Goal: Transaction & Acquisition: Purchase product/service

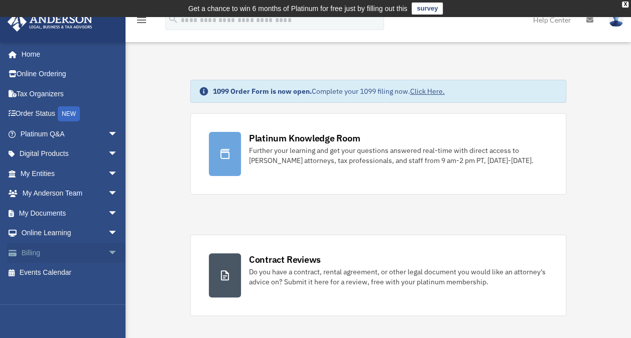
click at [38, 253] on link "Billing arrow_drop_down" at bounding box center [70, 253] width 126 height 20
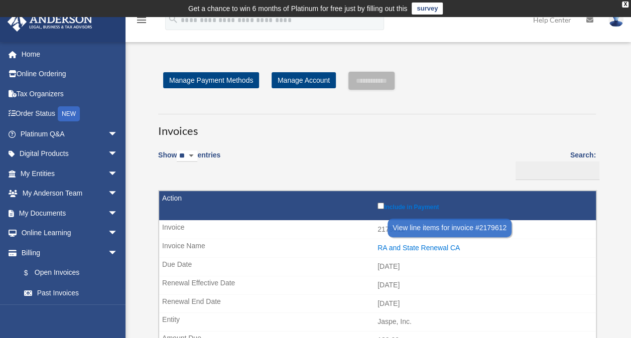
click at [413, 246] on div "RA and State Renewal CA" at bounding box center [484, 248] width 213 height 9
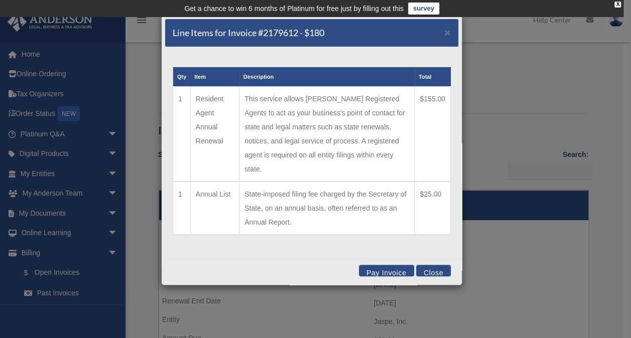
drag, startPoint x: 252, startPoint y: 181, endPoint x: 307, endPoint y: 206, distance: 60.7
click at [307, 206] on td "State-imposed filing fee charged by the Secretary of State, on an annual basis,…" at bounding box center [327, 208] width 175 height 53
click at [500, 114] on div "Line Items for Invoice #2179612 - $180 × Qty Item Description Total 1 Resident …" at bounding box center [315, 169] width 631 height 338
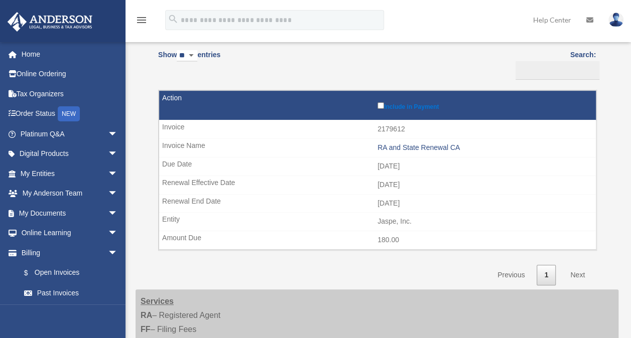
scroll to position [201, 0]
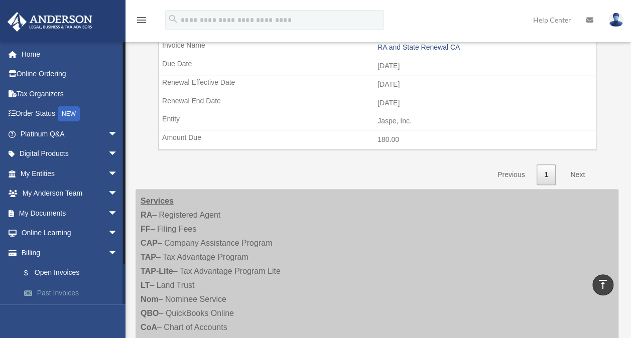
click at [60, 288] on link "Past Invoices" at bounding box center [73, 293] width 119 height 20
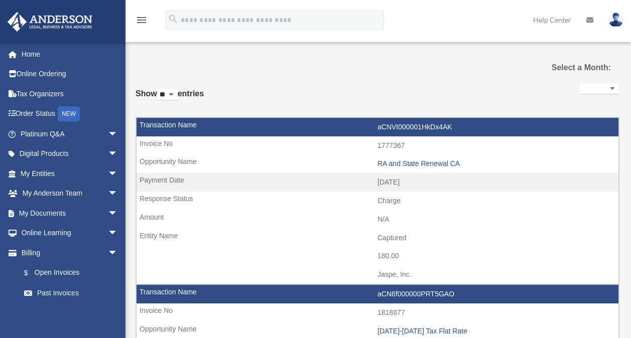
select select
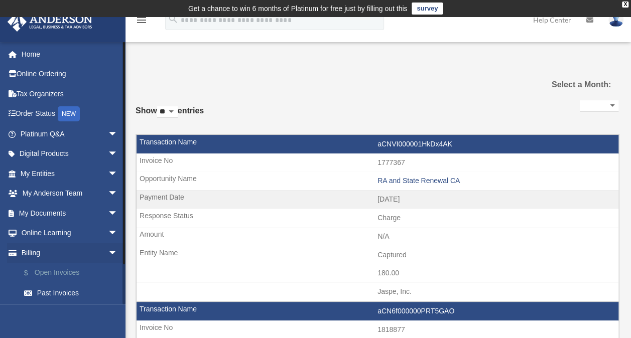
click at [55, 274] on link "$ Open Invoices" at bounding box center [73, 273] width 119 height 21
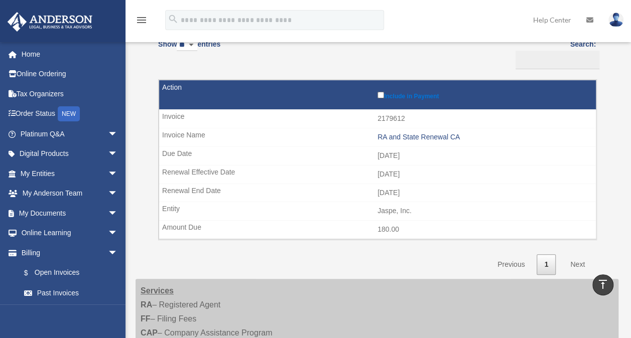
scroll to position [14, 0]
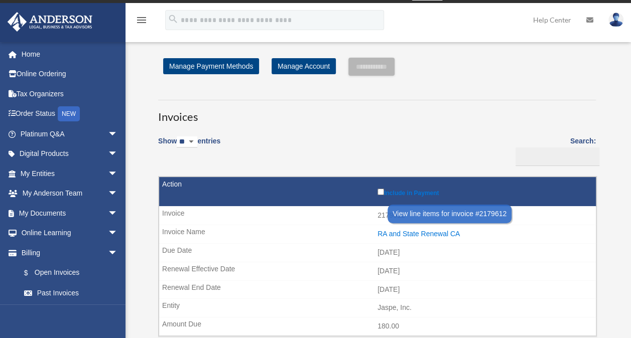
click at [408, 235] on div "RA and State Renewal CA" at bounding box center [484, 234] width 213 height 9
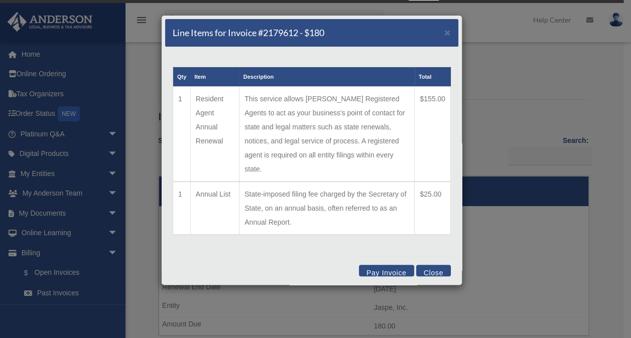
drag, startPoint x: 239, startPoint y: 179, endPoint x: 297, endPoint y: 209, distance: 65.6
click at [297, 209] on tr "1 Annual List State-imposed filing fee charged by the Secretary of State, on an…" at bounding box center [312, 208] width 278 height 53
click at [389, 265] on button "Pay Invoice" at bounding box center [386, 271] width 55 height 12
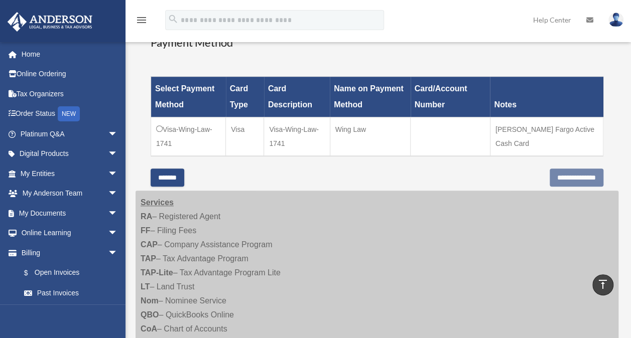
scroll to position [215, 0]
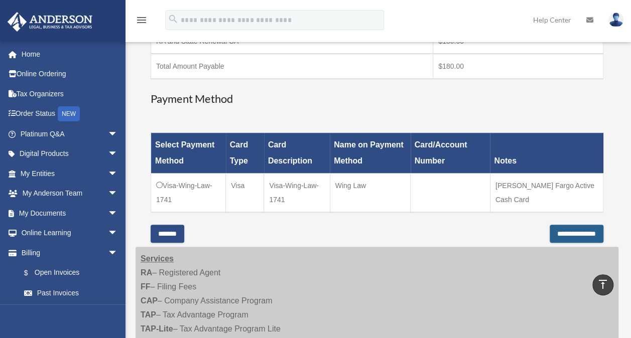
click at [554, 229] on input "**********" at bounding box center [577, 234] width 54 height 18
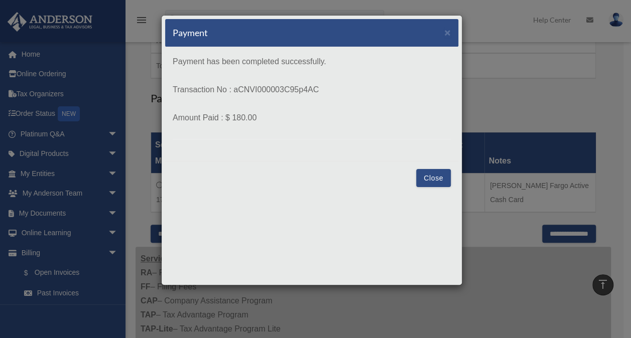
click at [431, 179] on button "Close" at bounding box center [433, 178] width 35 height 18
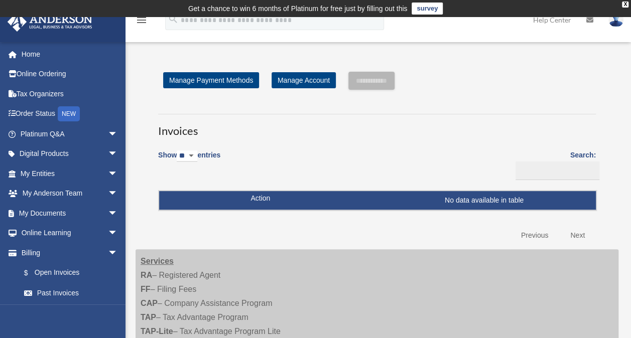
click at [622, 27] on link at bounding box center [616, 19] width 30 height 44
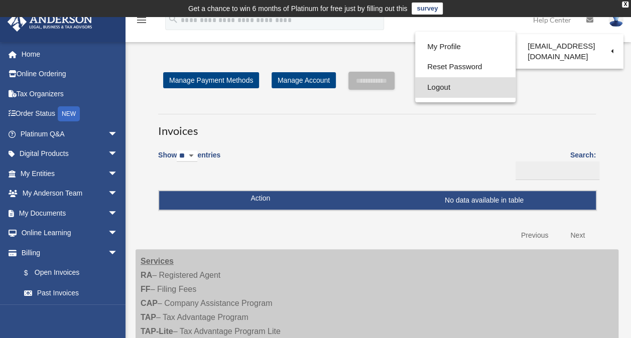
click at [429, 88] on link "Logout" at bounding box center [465, 87] width 100 height 21
